Goal: Information Seeking & Learning: Learn about a topic

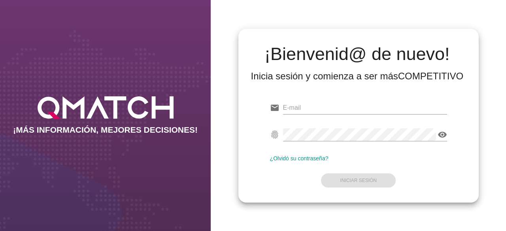
type input "test@test.easy.cl"
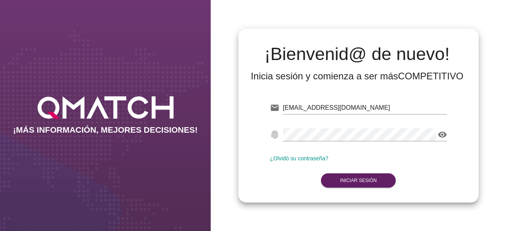
click at [277, 184] on form "email test@test.easy.cl fingerprint visibility ¿Olvidó su contraseña? Iniciar S…" at bounding box center [358, 143] width 177 height 93
click at [356, 179] on strong "Iniciar Sesión" at bounding box center [358, 181] width 37 height 6
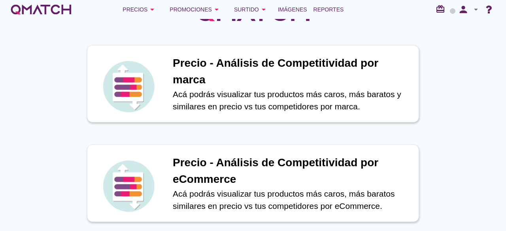
scroll to position [40, 0]
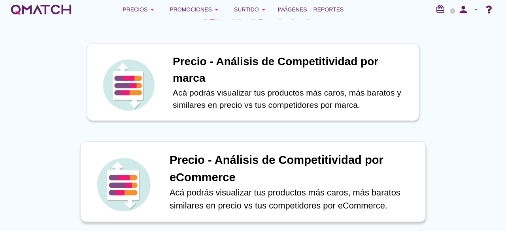
click at [278, 170] on h1 "Precio - Análisis de Competitividad por eCommerce" at bounding box center [292, 169] width 247 height 34
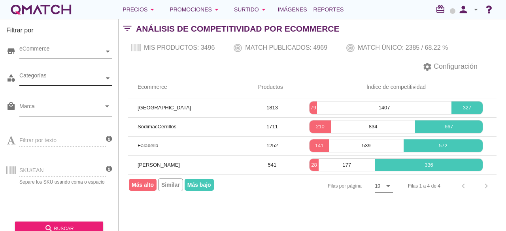
click at [106, 79] on icon at bounding box center [108, 79] width 4 height 4
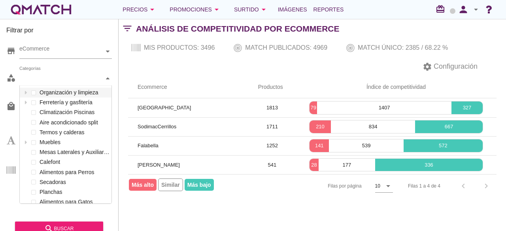
scroll to position [118, 92]
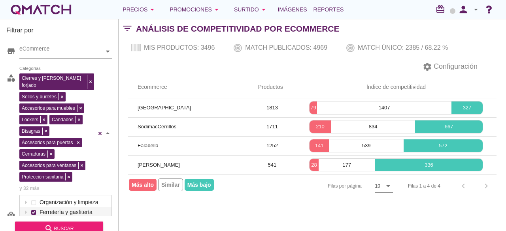
click at [76, 100] on div "Cierres y fierro forjado Sellos y burletes Accesorios para muebles Lockers Cand…" at bounding box center [65, 134] width 92 height 124
click at [76, 226] on div "search buscar" at bounding box center [58, 228] width 75 height 9
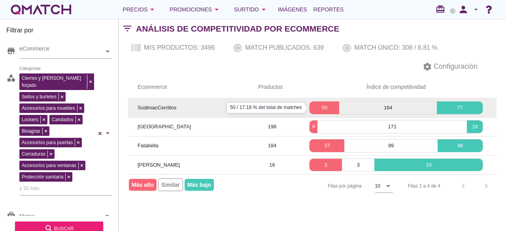
click at [324, 107] on p "50" at bounding box center [324, 108] width 30 height 8
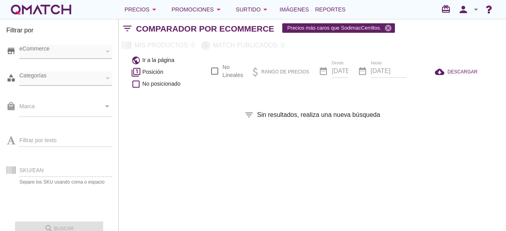
checkbox input "false"
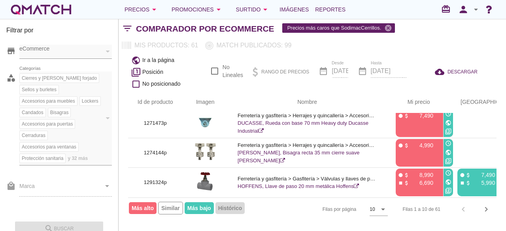
scroll to position [216, 0]
click at [484, 208] on icon "chevron_right" at bounding box center [485, 209] width 9 height 9
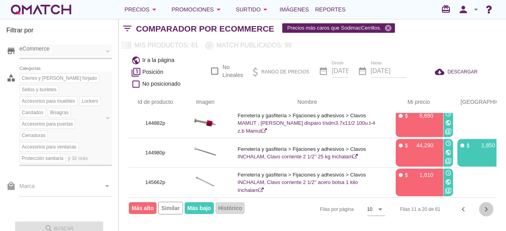
click at [487, 208] on icon "chevron_right" at bounding box center [485, 209] width 9 height 9
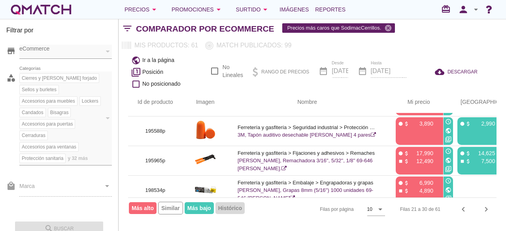
scroll to position [158, 0]
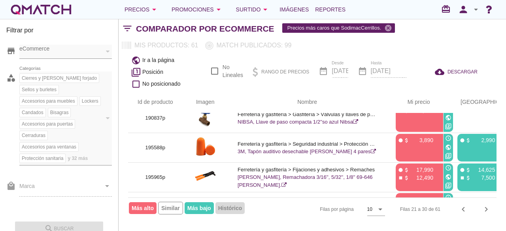
click at [467, 32] on div "Comparador por eCommerce Precios más caros que SodimacCerrillos. cancel" at bounding box center [321, 28] width 370 height 19
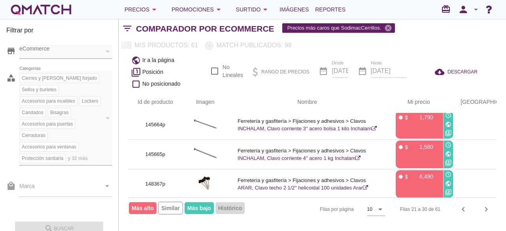
scroll to position [0, 0]
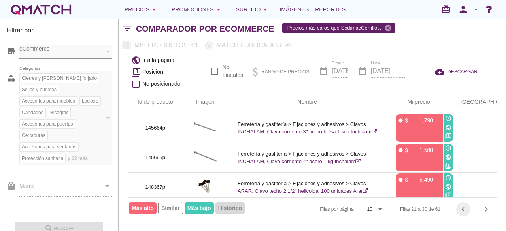
click at [462, 208] on icon "chevron_left" at bounding box center [462, 209] width 9 height 9
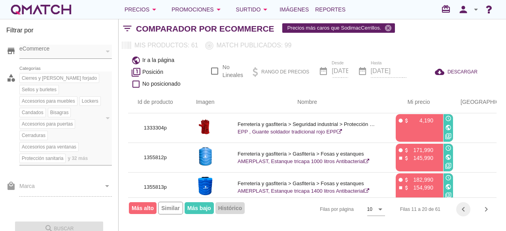
click at [462, 208] on icon "chevron_left" at bounding box center [462, 209] width 9 height 9
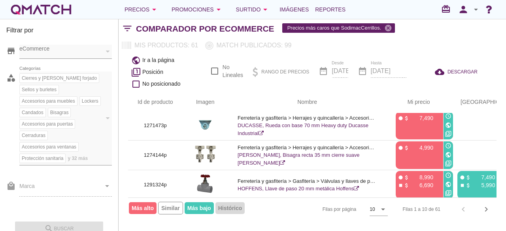
scroll to position [216, 0]
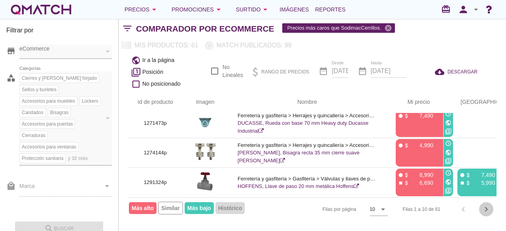
click at [486, 208] on icon "chevron_right" at bounding box center [485, 209] width 9 height 9
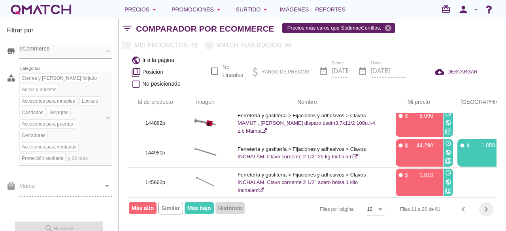
click at [485, 208] on icon "chevron_right" at bounding box center [485, 209] width 9 height 9
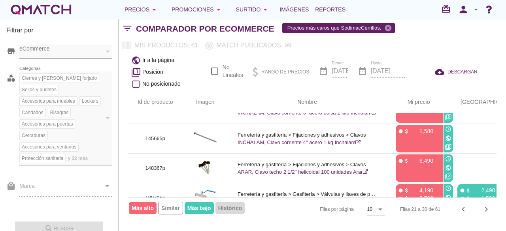
scroll to position [0, 0]
